Goal: Information Seeking & Learning: Understand process/instructions

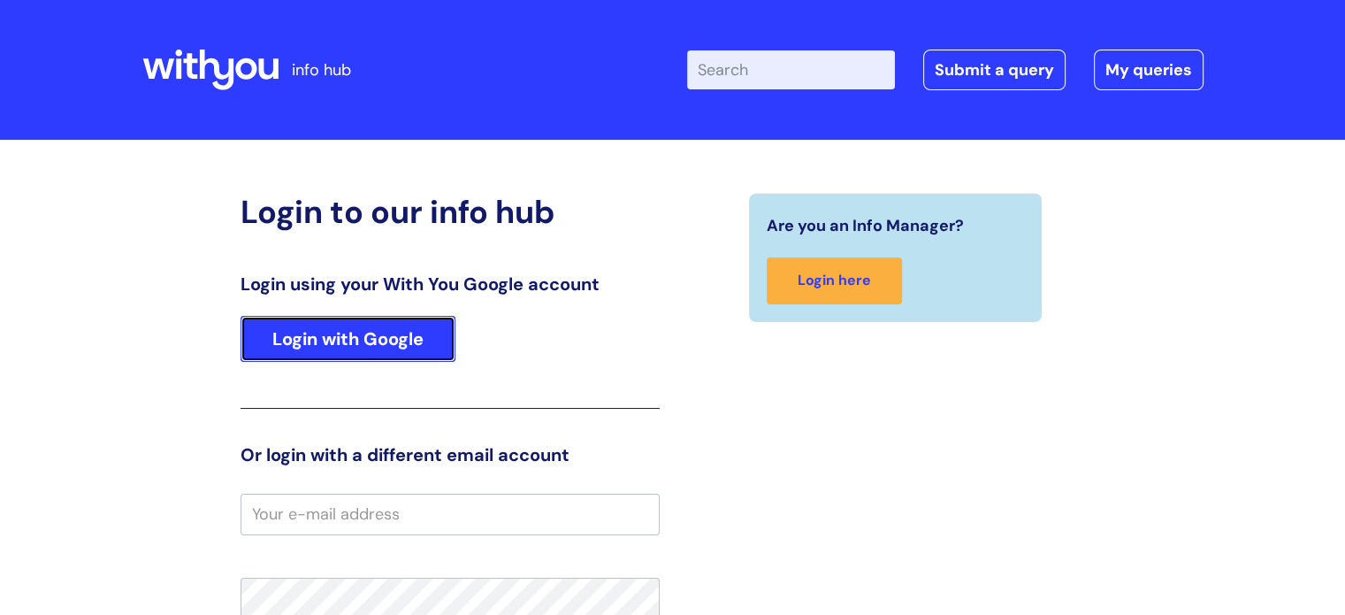
click at [329, 340] on link "Login with Google" at bounding box center [348, 339] width 215 height 46
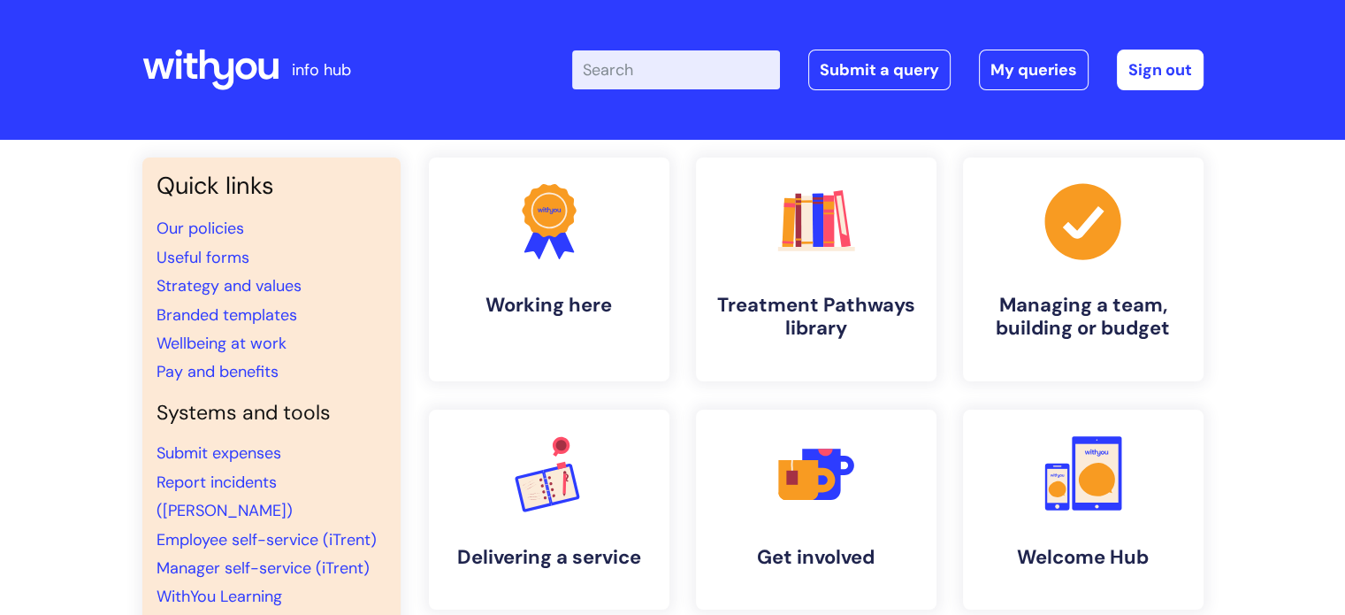
click at [637, 78] on input "Enter your search term here..." at bounding box center [676, 69] width 208 height 39
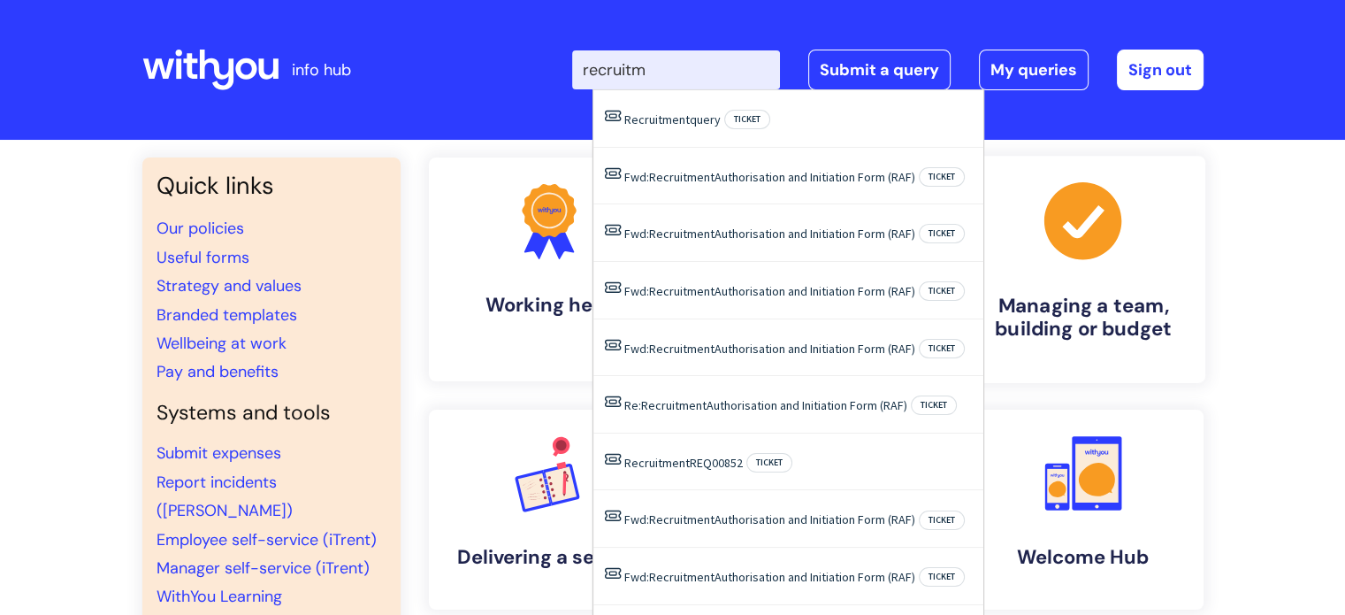
type input "recruitm"
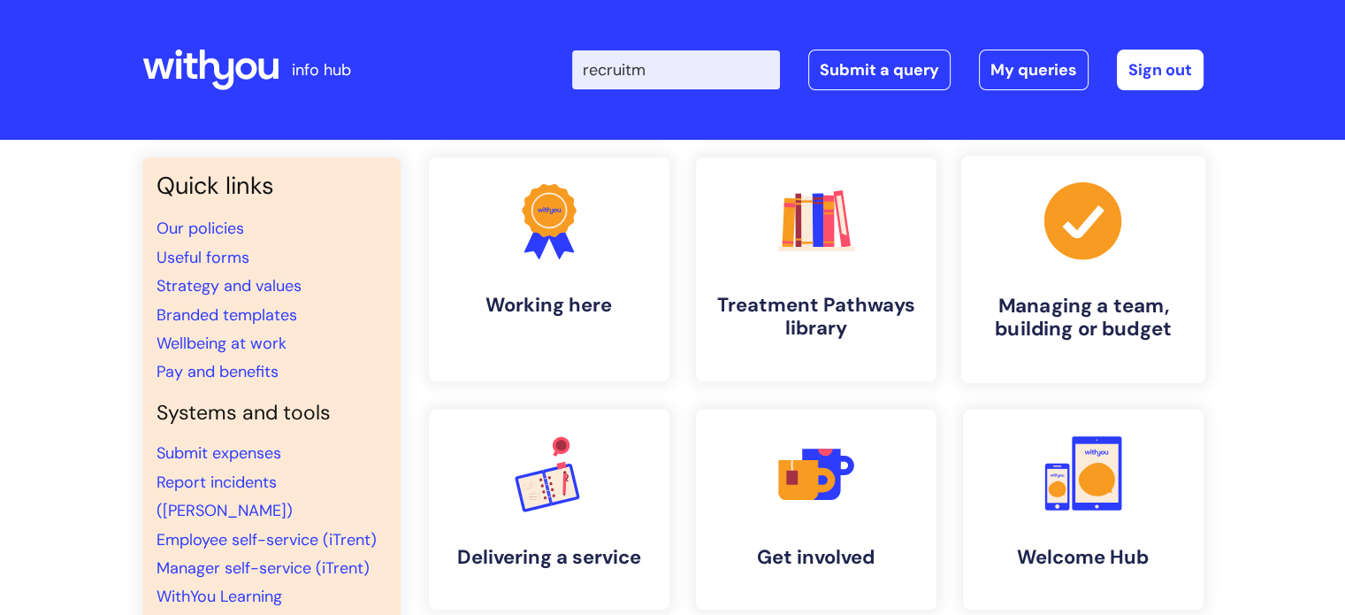
click at [1106, 264] on icon ".cls-1{fill:#a53144;stroke-width:0px;}" at bounding box center [1083, 221] width 88 height 88
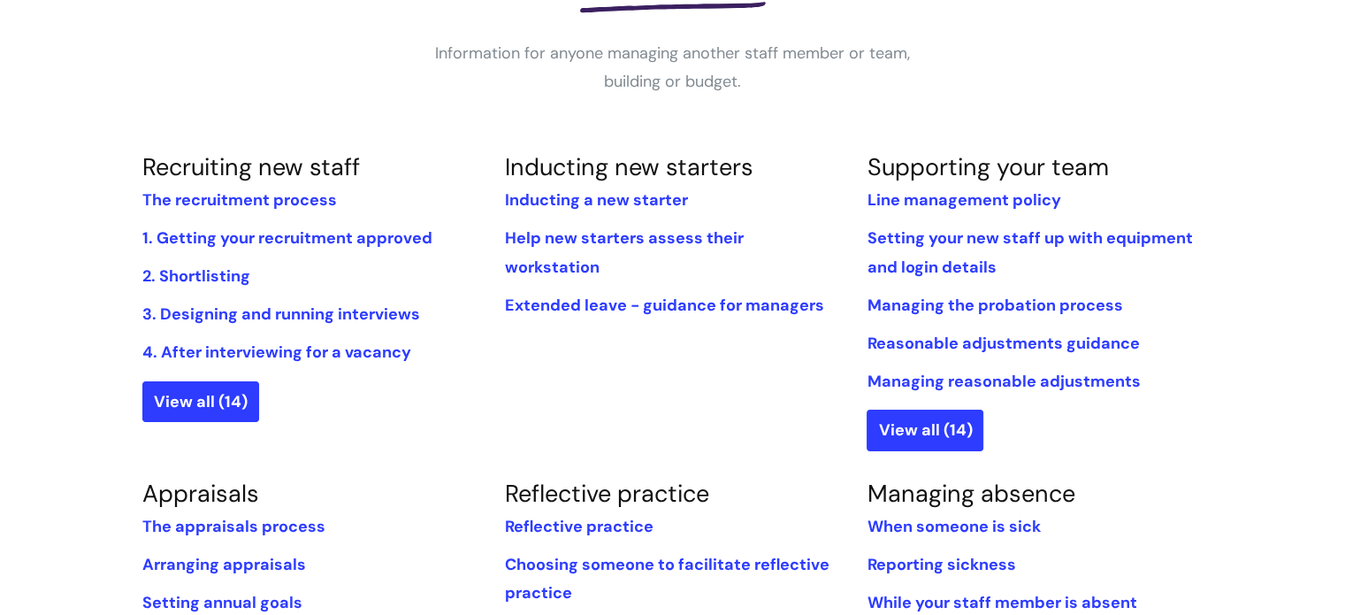
scroll to position [331, 0]
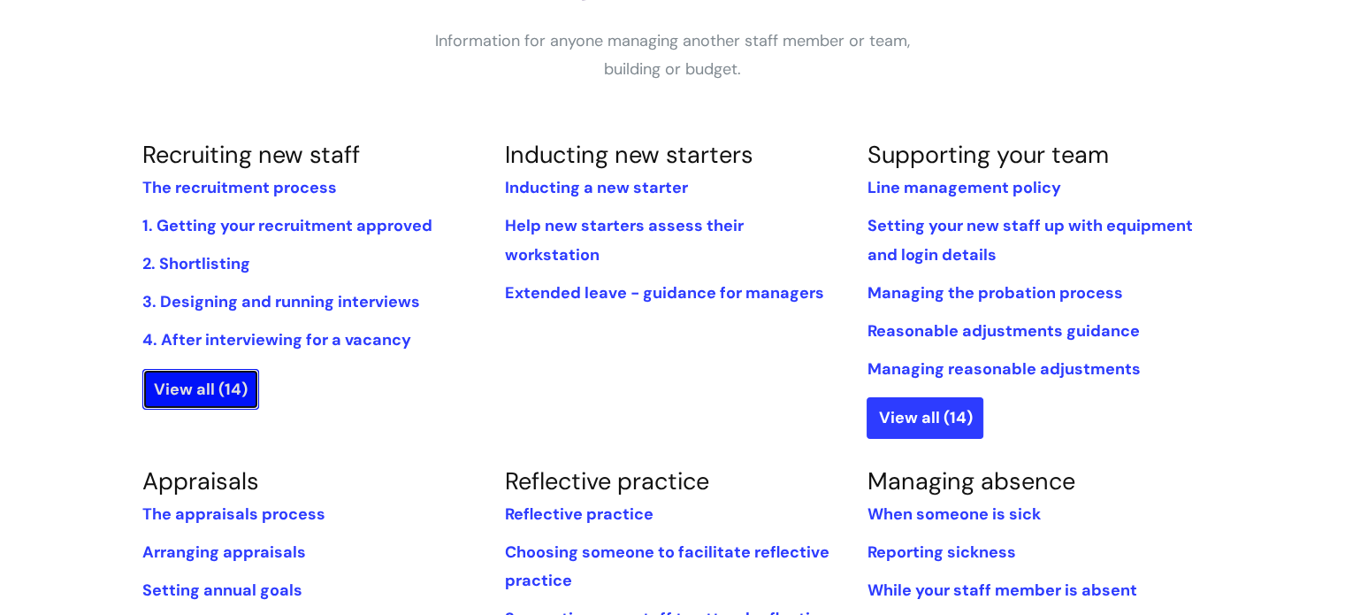
click at [166, 372] on link "View all (14)" at bounding box center [200, 389] width 117 height 41
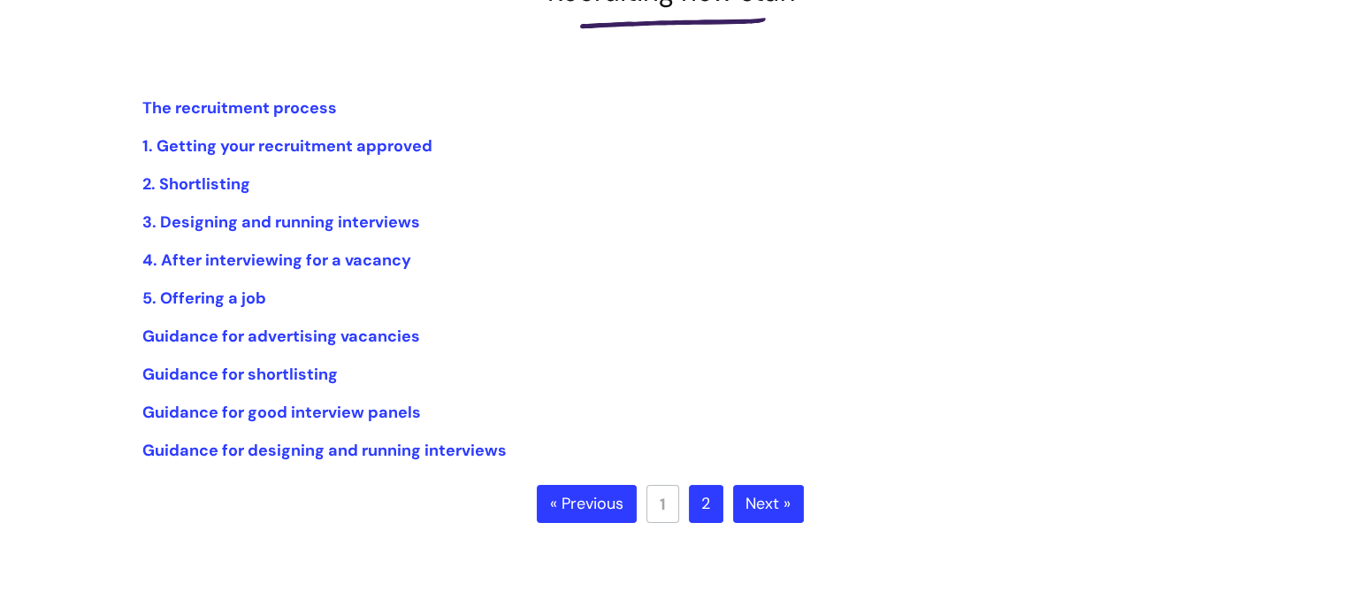
scroll to position [301, 0]
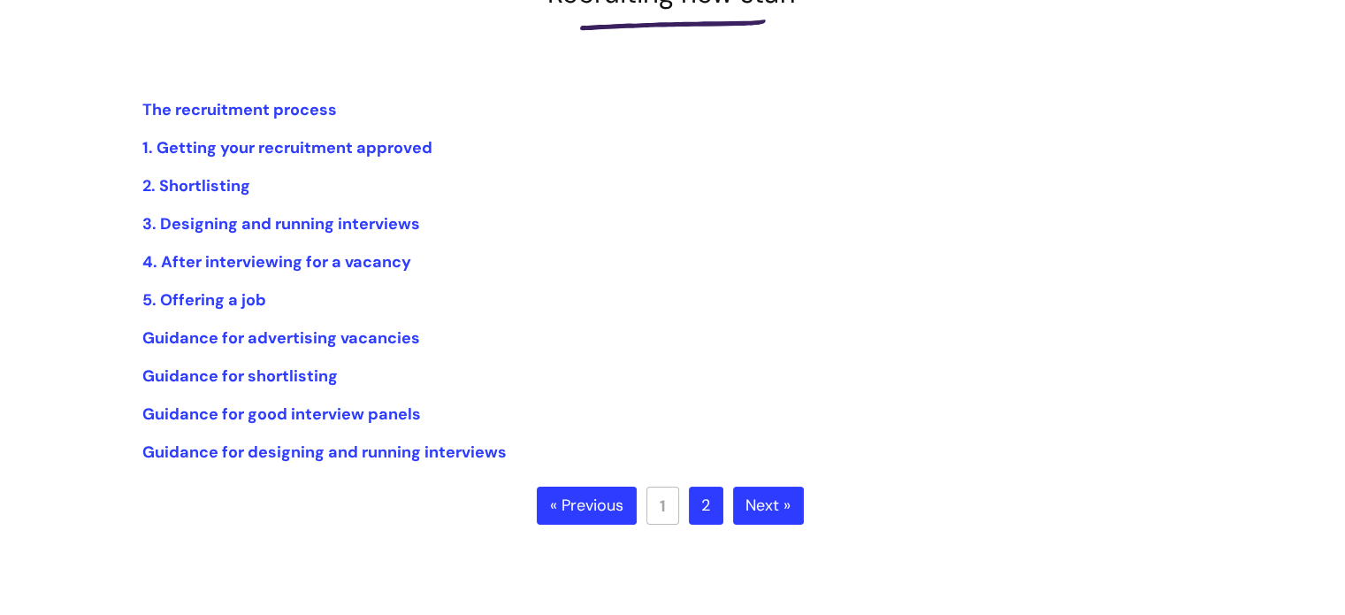
click at [777, 502] on link "Next »" at bounding box center [768, 505] width 71 height 39
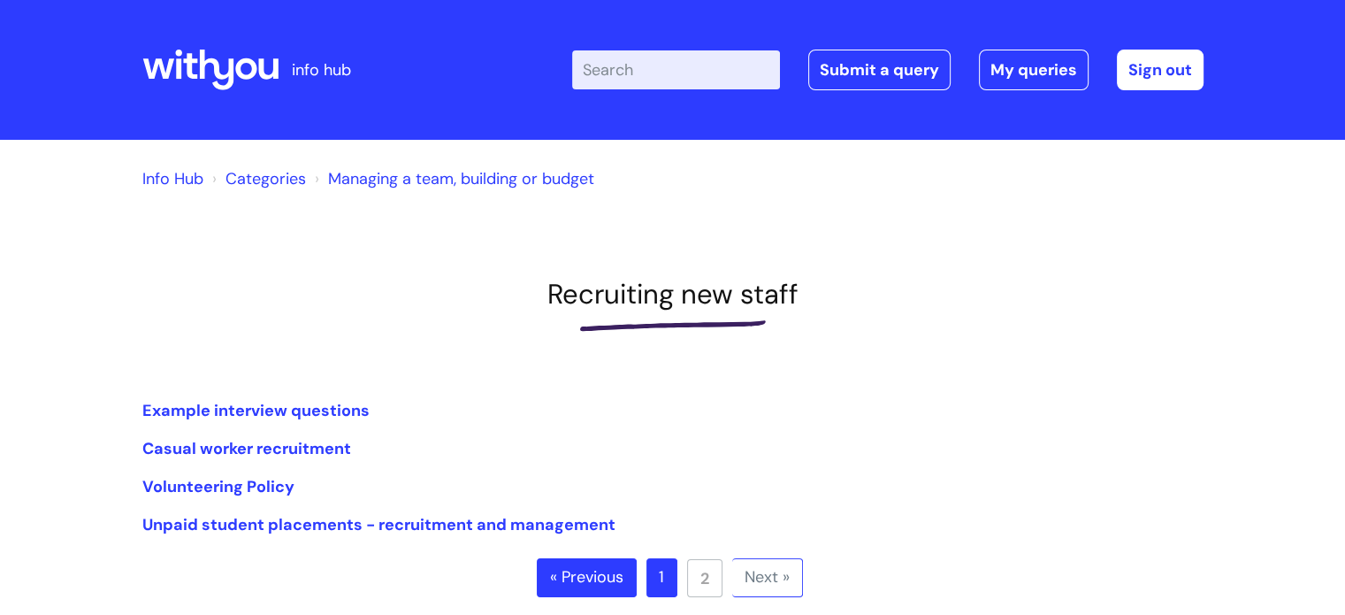
click at [796, 565] on link "Next »" at bounding box center [767, 577] width 71 height 39
click at [584, 593] on link "« Previous" at bounding box center [587, 577] width 100 height 39
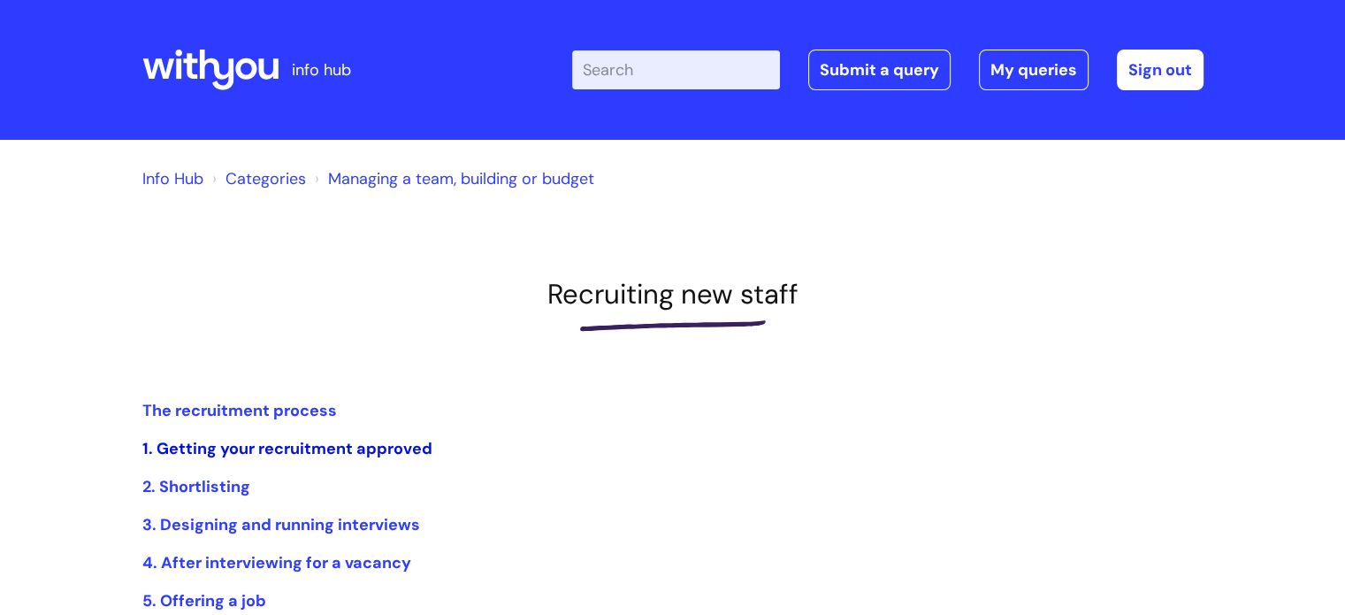
click at [242, 453] on link "1. Getting your recruitment approved" at bounding box center [287, 448] width 290 height 21
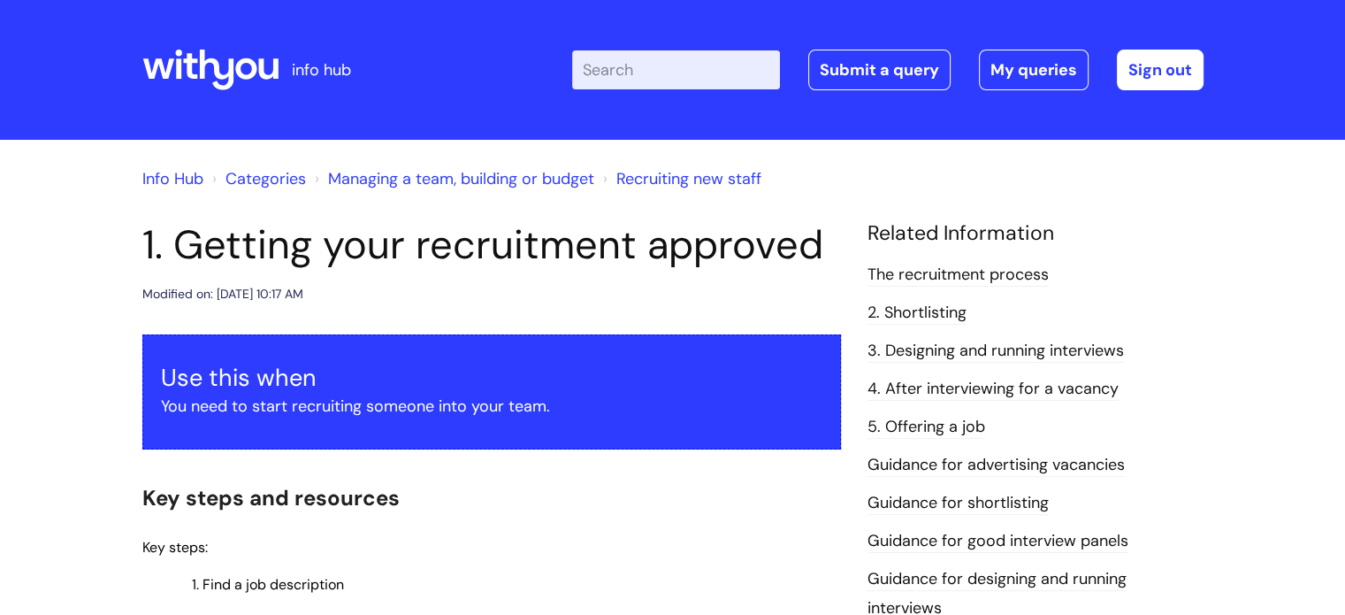
click at [268, 590] on span "Find a job description" at bounding box center [272, 584] width 141 height 19
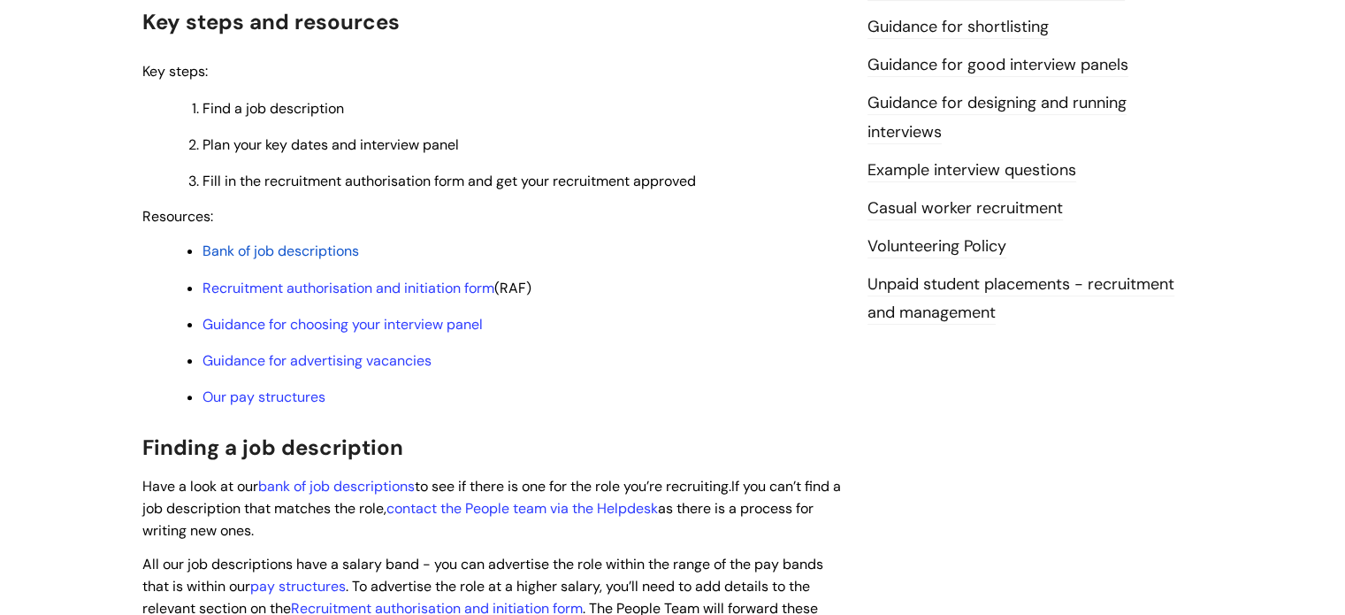
scroll to position [487, 0]
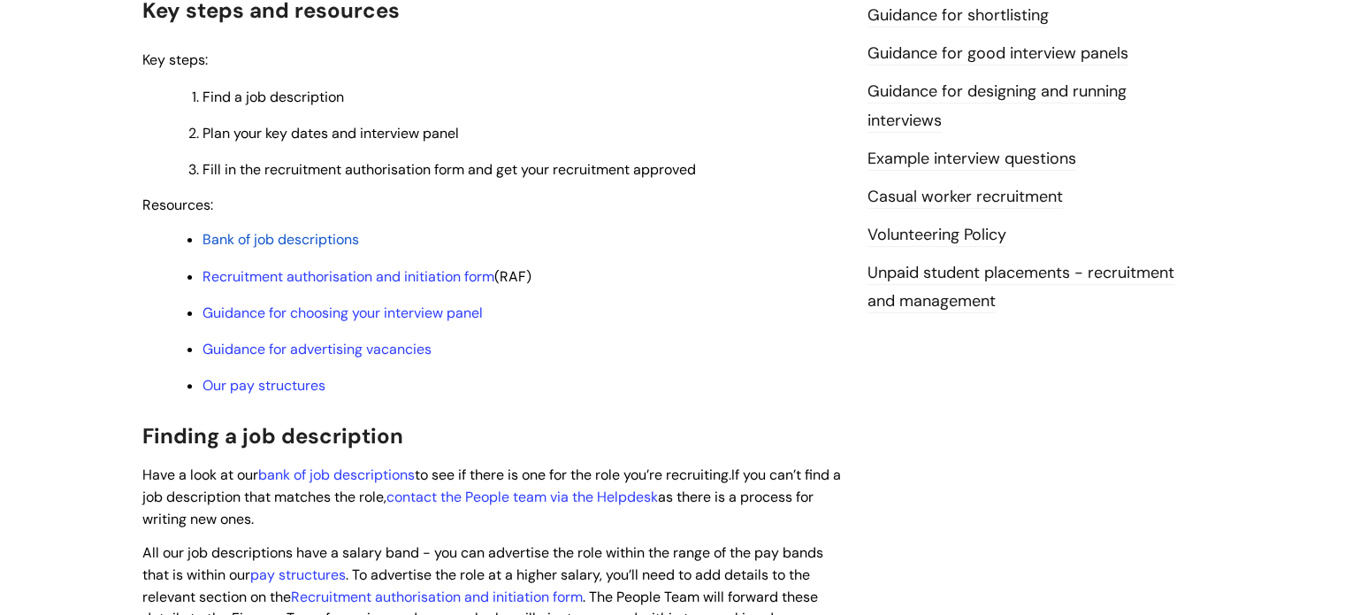
click at [293, 246] on span "Bank of job descriptions" at bounding box center [280, 239] width 157 height 19
